Goal: Information Seeking & Learning: Learn about a topic

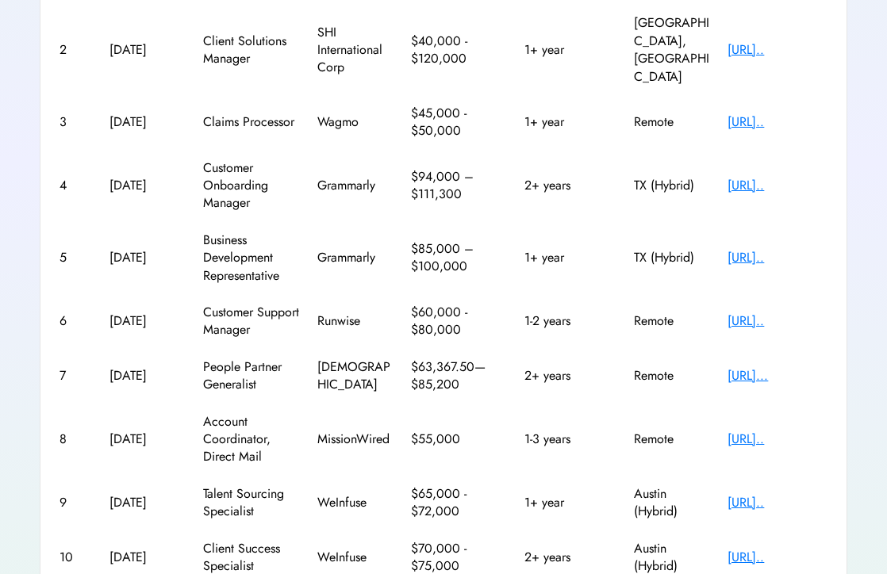
scroll to position [366, 0]
click at [603, 403] on div "8 [DATE] Account Coordinator, Direct Mail MissionWired $55,000 1-3 years Remote…" at bounding box center [443, 439] width 768 height 72
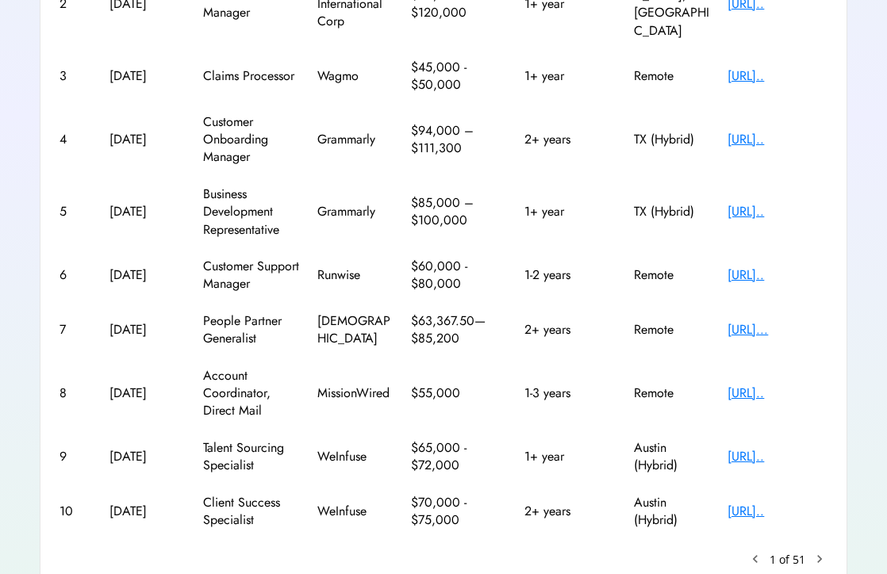
scroll to position [415, 0]
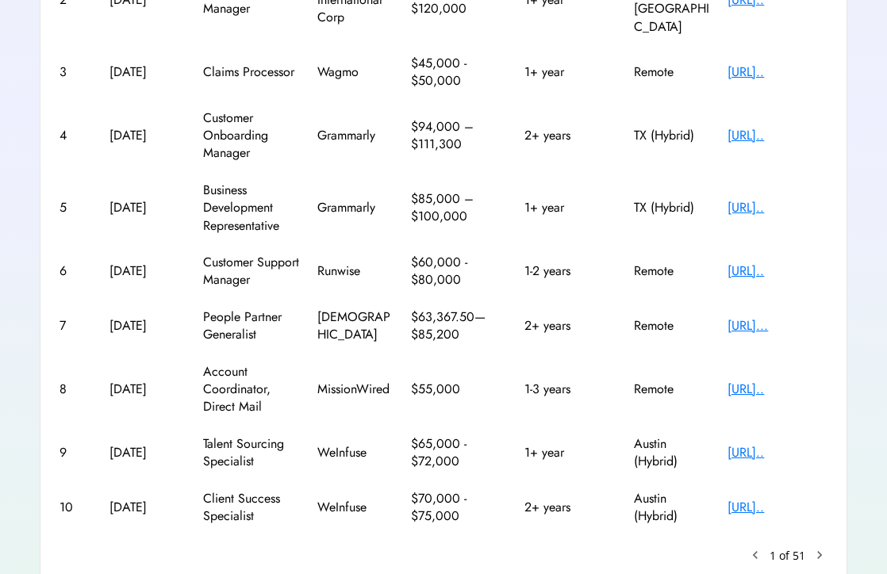
click at [816, 547] on text "chevron_right" at bounding box center [819, 555] width 16 height 16
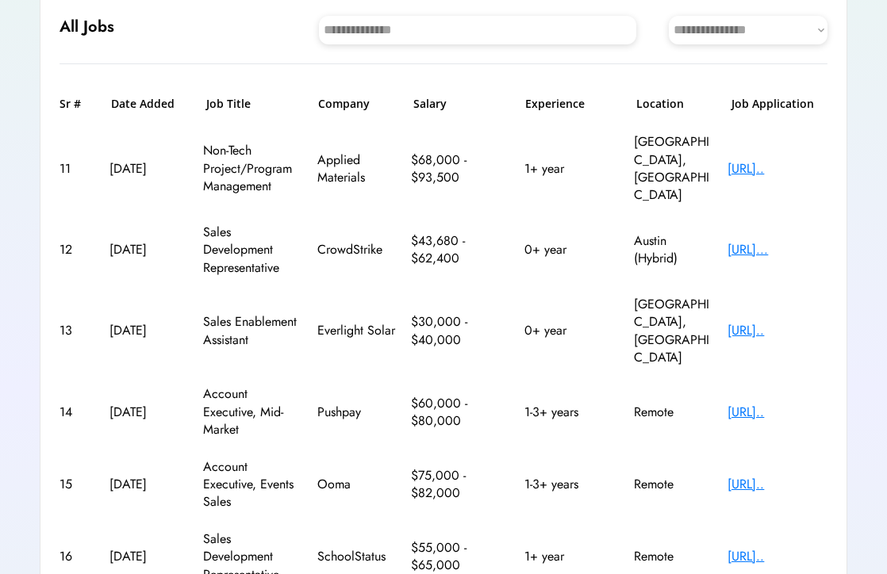
scroll to position [185, 0]
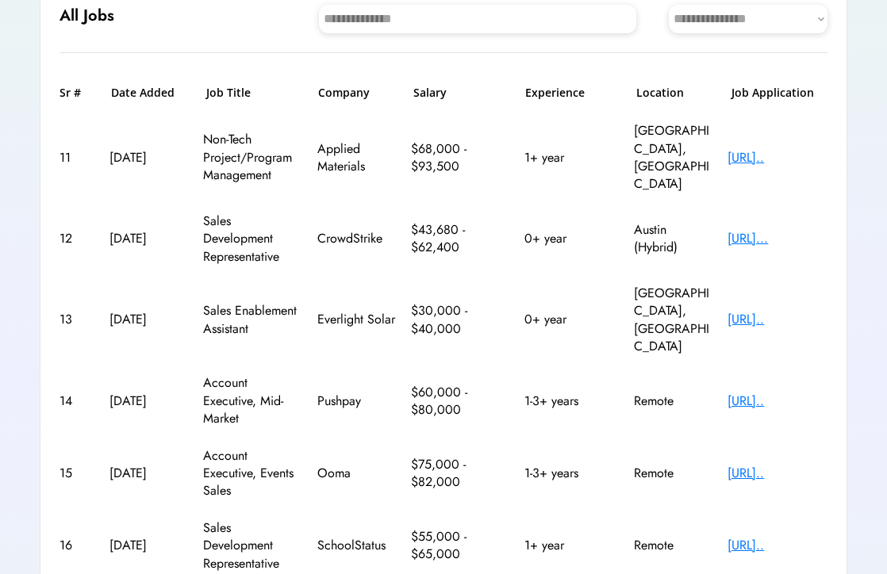
click at [485, 221] on div "$43,680 - $62,400" at bounding box center [461, 239] width 100 height 36
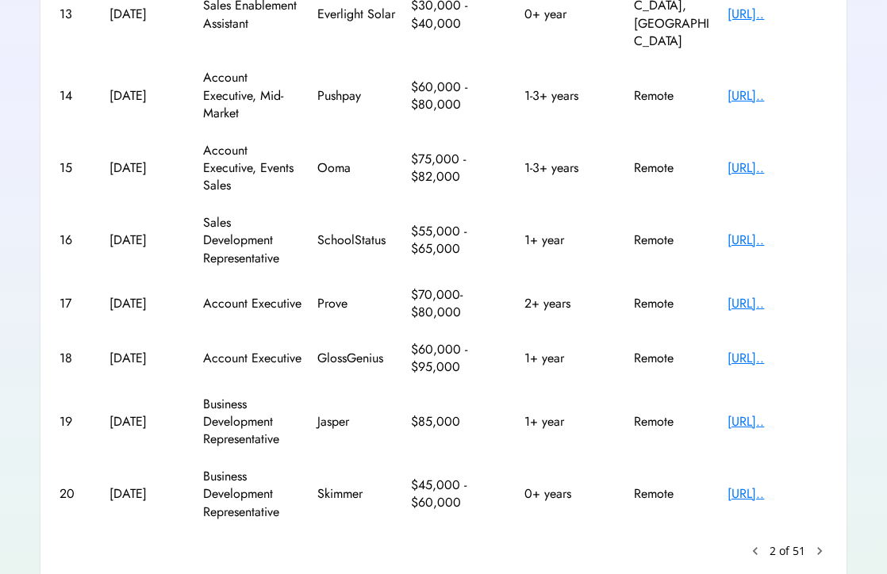
scroll to position [489, 0]
click at [755, 544] on text "keyboard_arrow_left" at bounding box center [755, 552] width 16 height 16
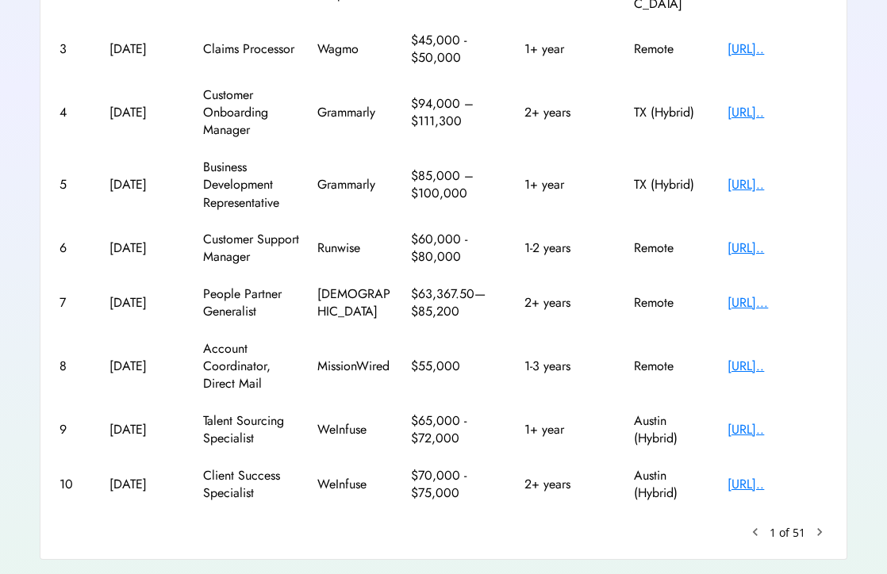
scroll to position [437, 0]
click at [750, 177] on div "[URL].." at bounding box center [777, 185] width 100 height 17
click at [817, 525] on text "chevron_right" at bounding box center [819, 533] width 16 height 16
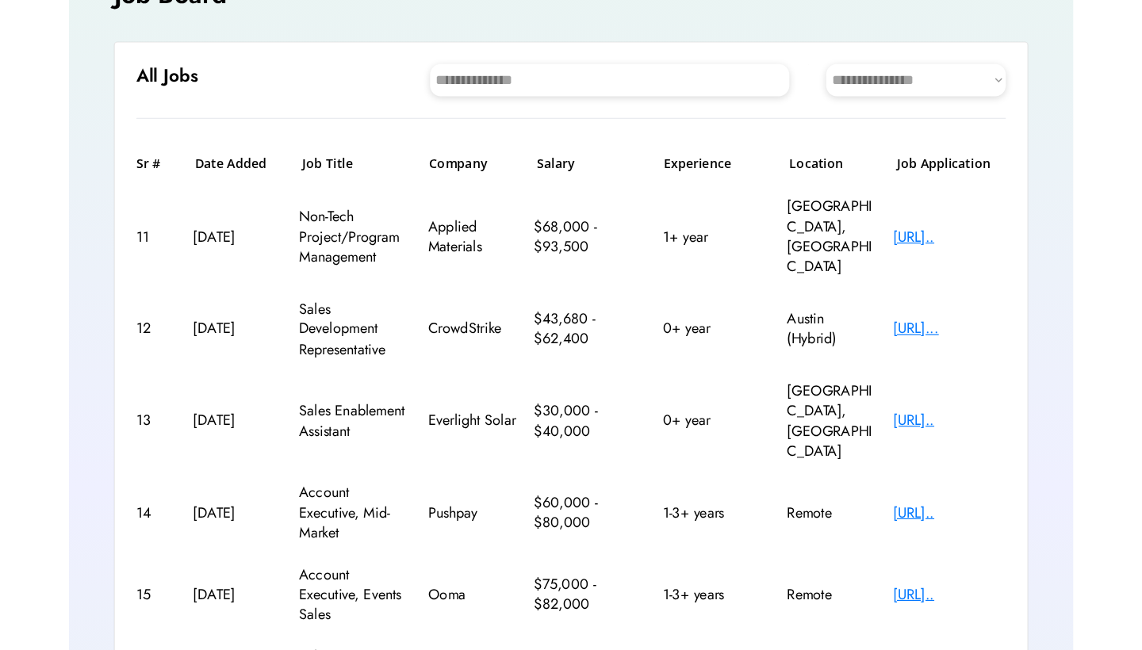
scroll to position [101, 0]
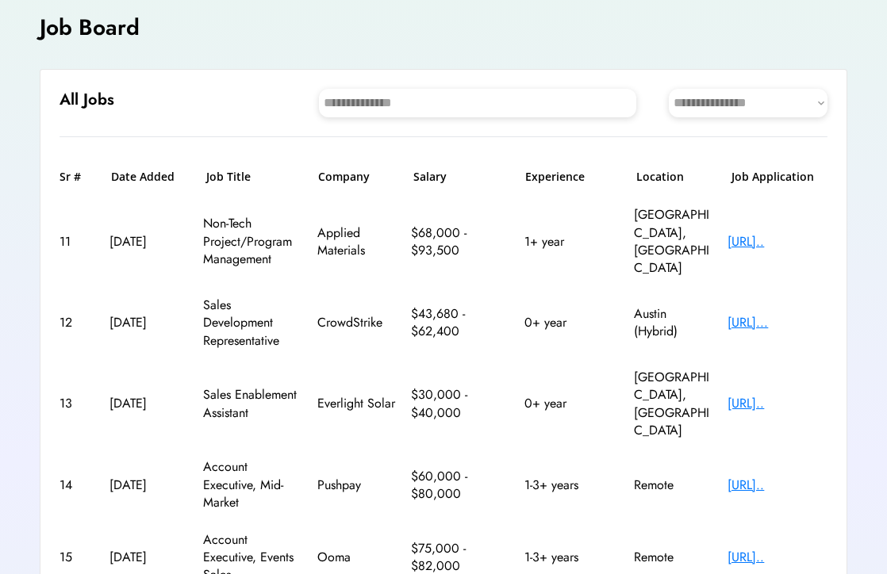
click at [757, 233] on div "[URL].." at bounding box center [777, 241] width 100 height 17
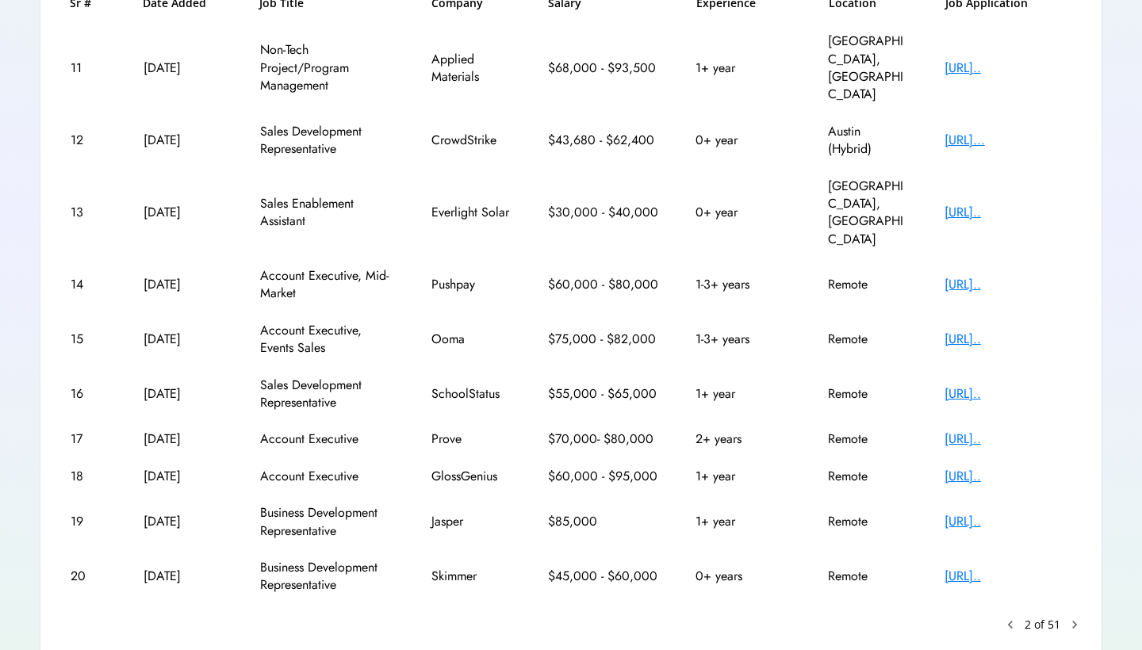
scroll to position [274, 0]
click at [886, 573] on text "chevron_right" at bounding box center [1075, 626] width 16 height 16
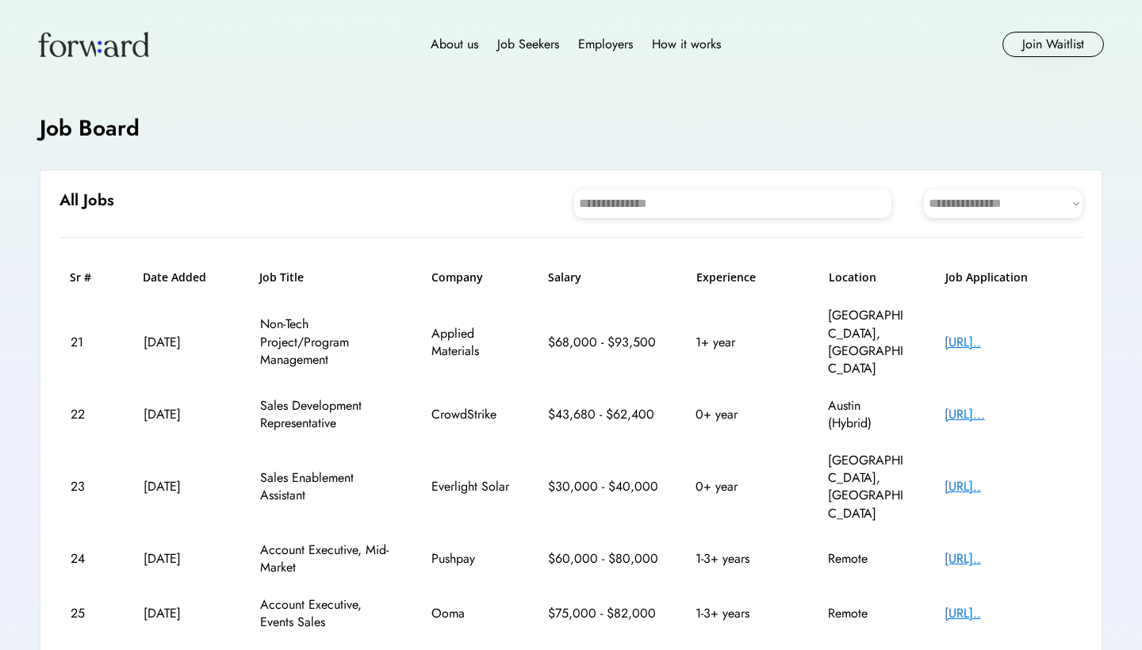
scroll to position [0, 0]
click at [886, 334] on div "[URL].." at bounding box center [1007, 342] width 127 height 17
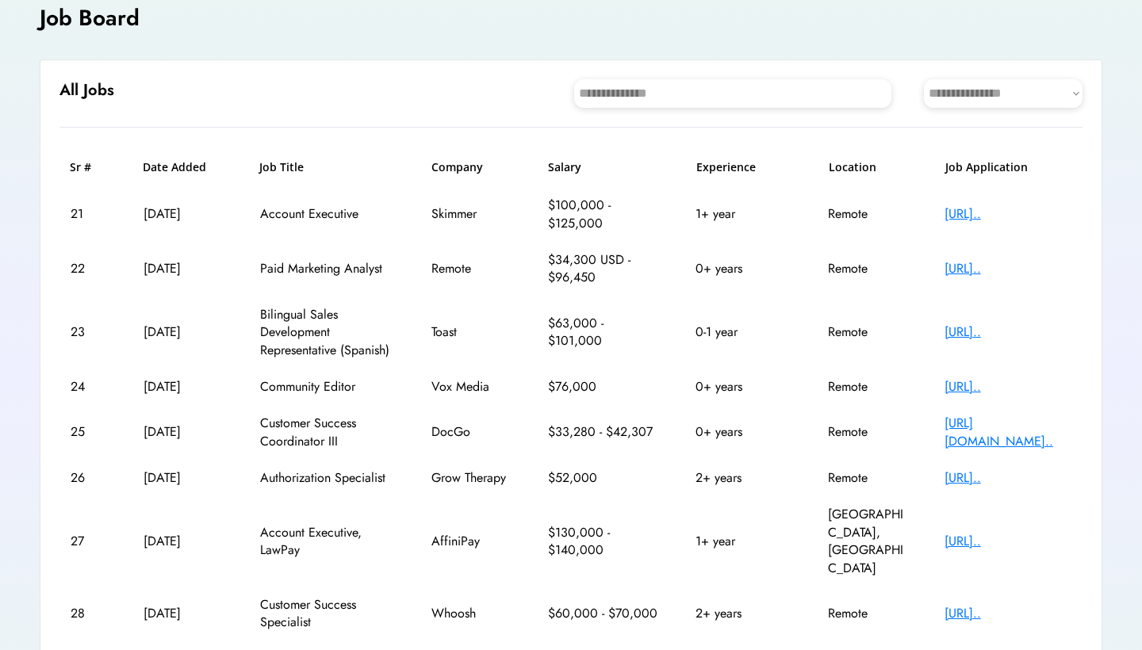
scroll to position [131, 0]
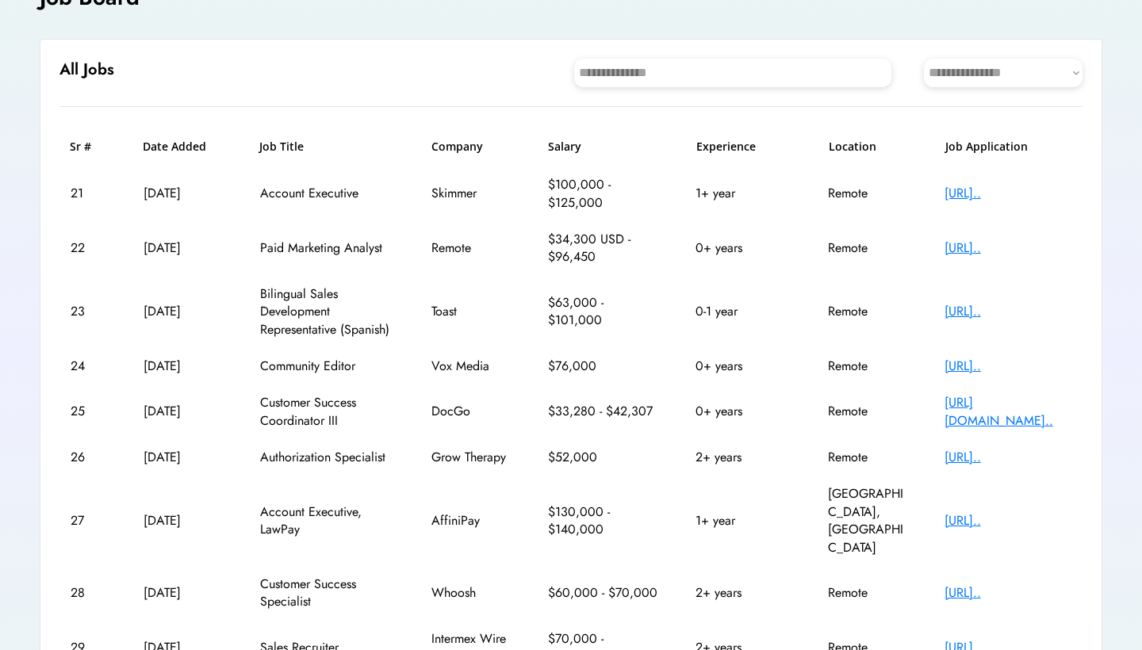
click at [886, 363] on div "[URL].." at bounding box center [1007, 366] width 127 height 17
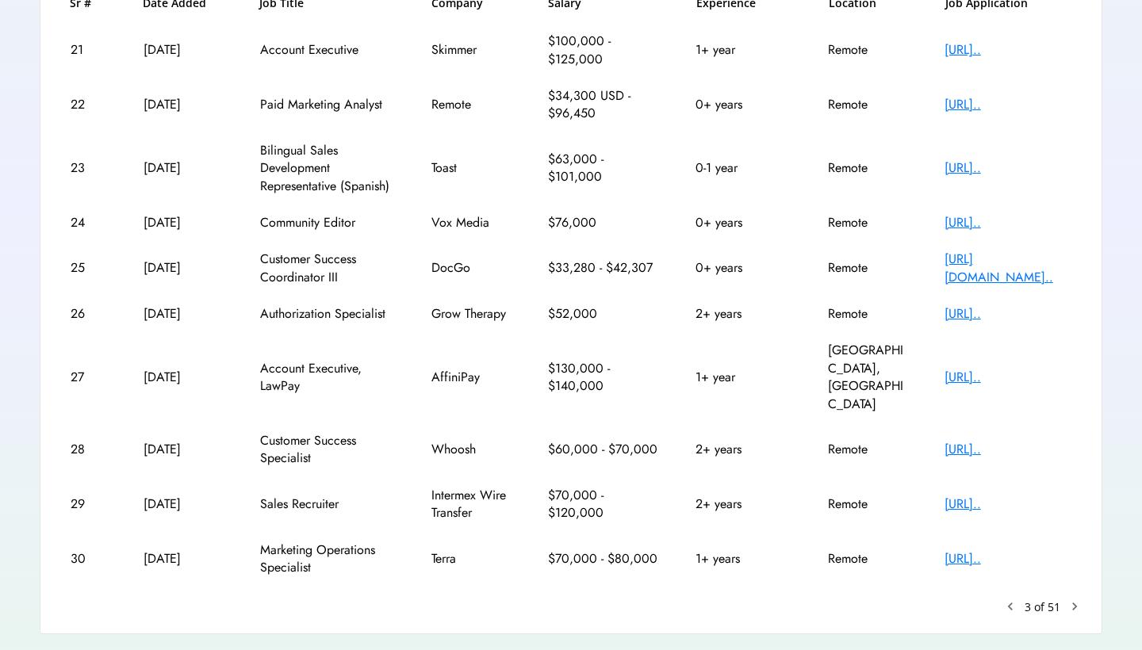
scroll to position [274, 0]
click at [886, 573] on text "chevron_right" at bounding box center [1075, 607] width 16 height 16
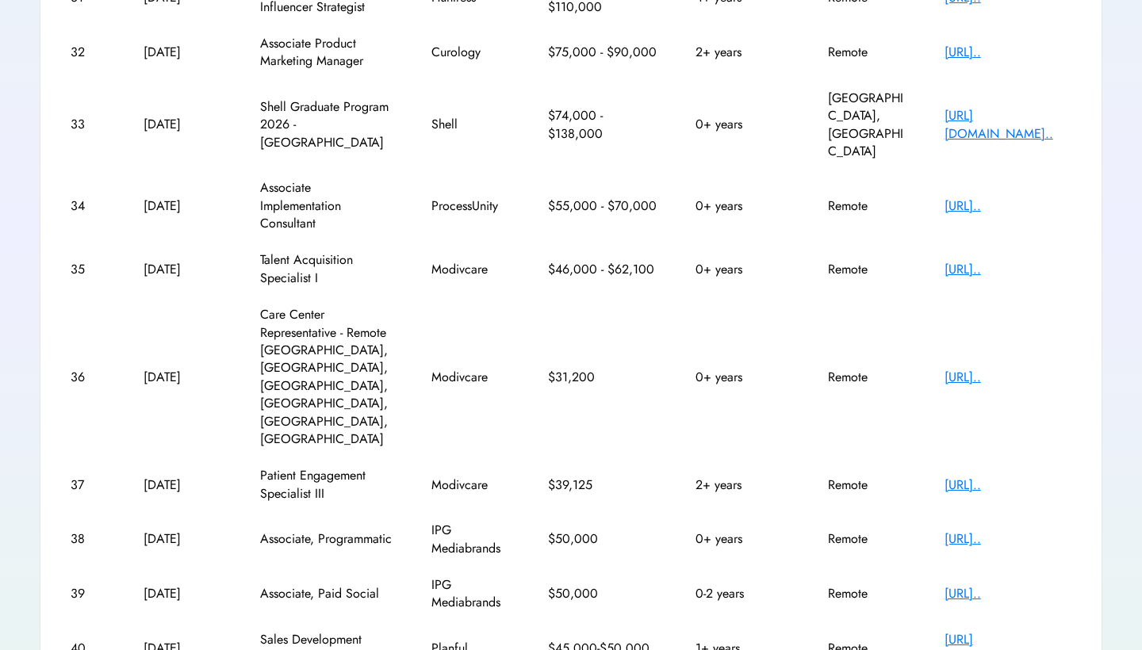
scroll to position [326, 0]
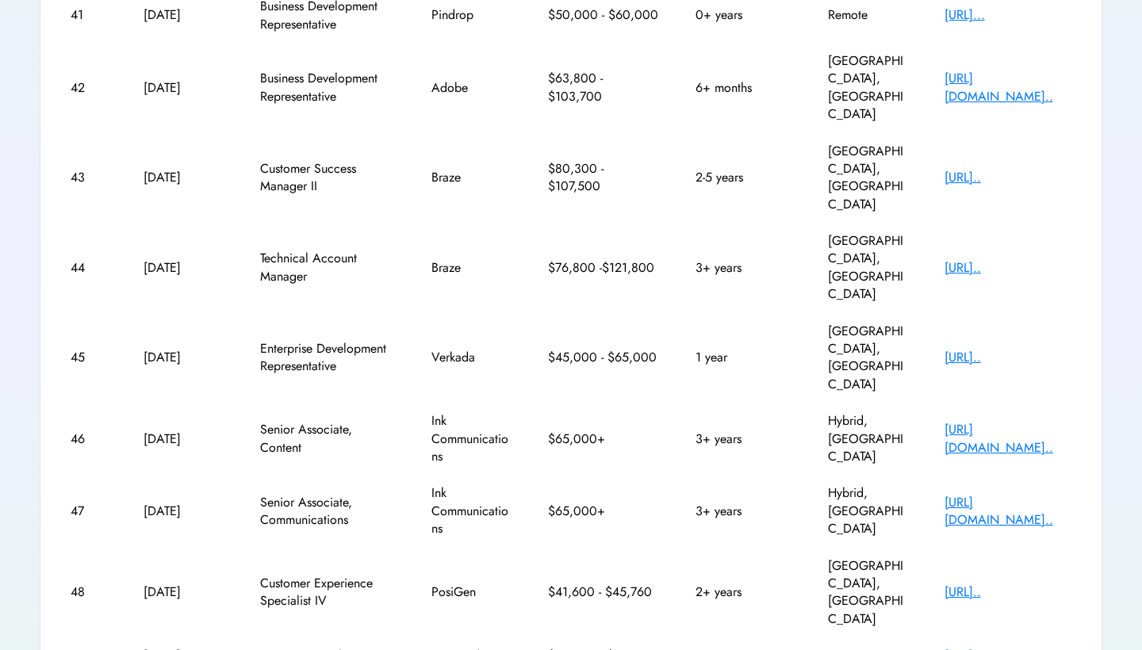
scroll to position [308, 0]
